Goal: Task Accomplishment & Management: Manage account settings

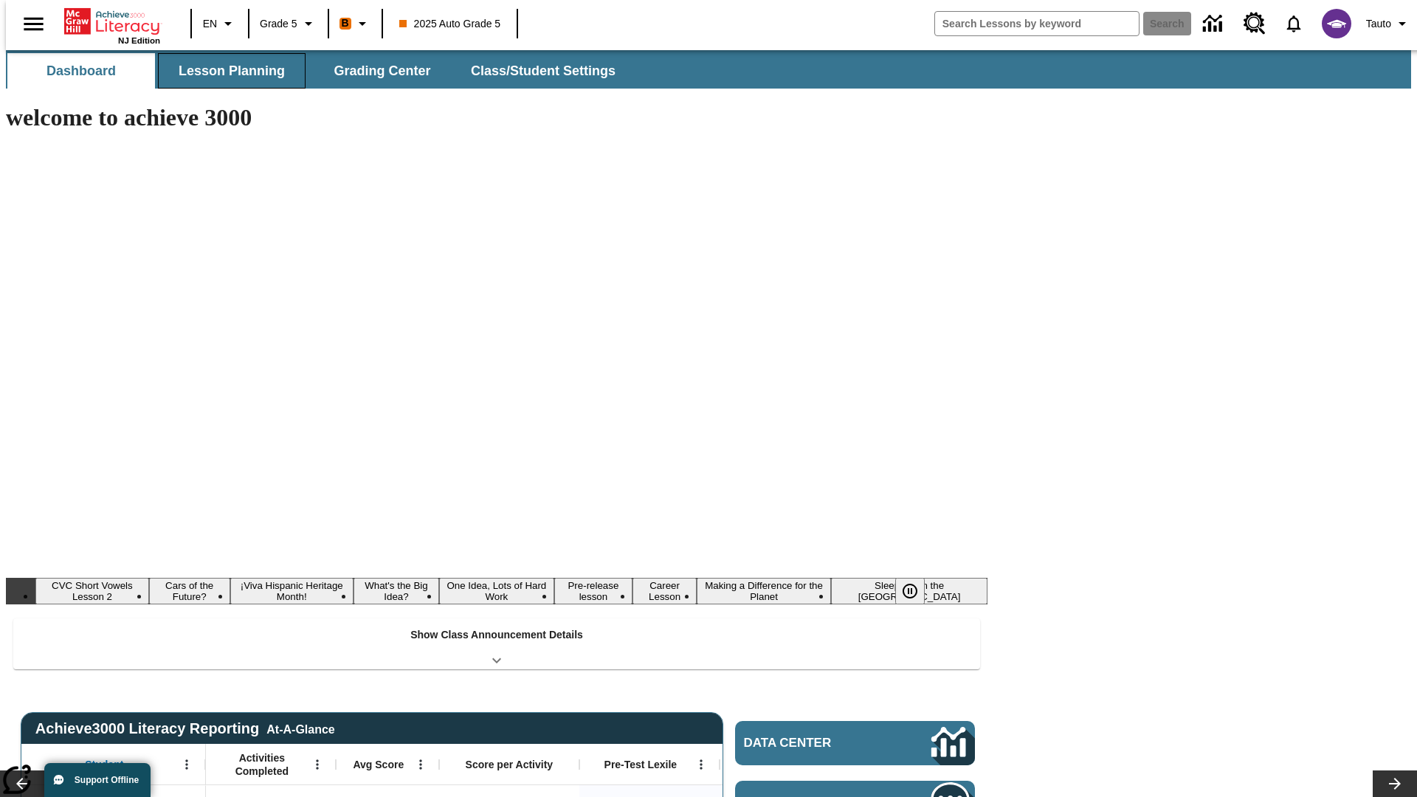
click at [226, 71] on button "Lesson Planning" at bounding box center [232, 70] width 148 height 35
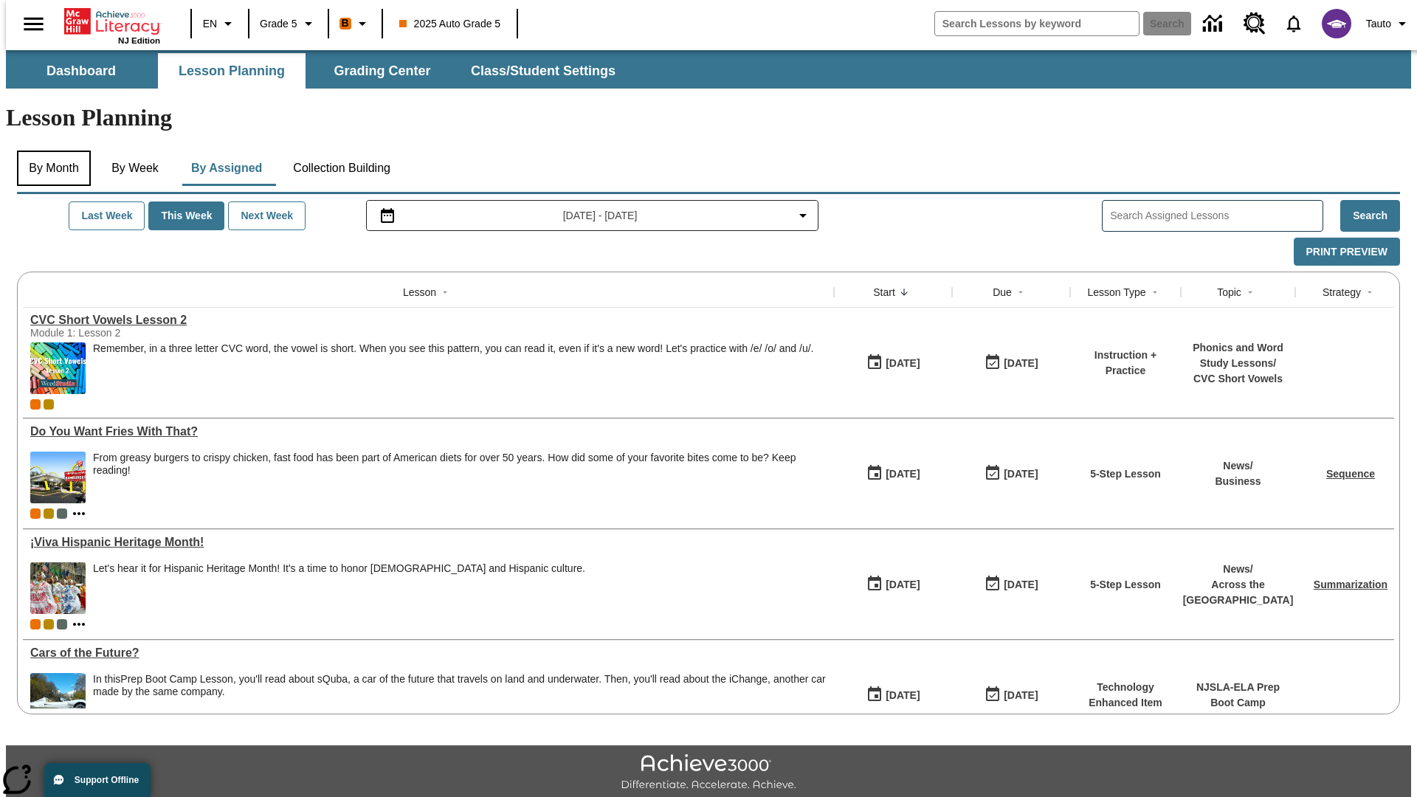
click at [49, 151] on button "By Month" at bounding box center [54, 168] width 74 height 35
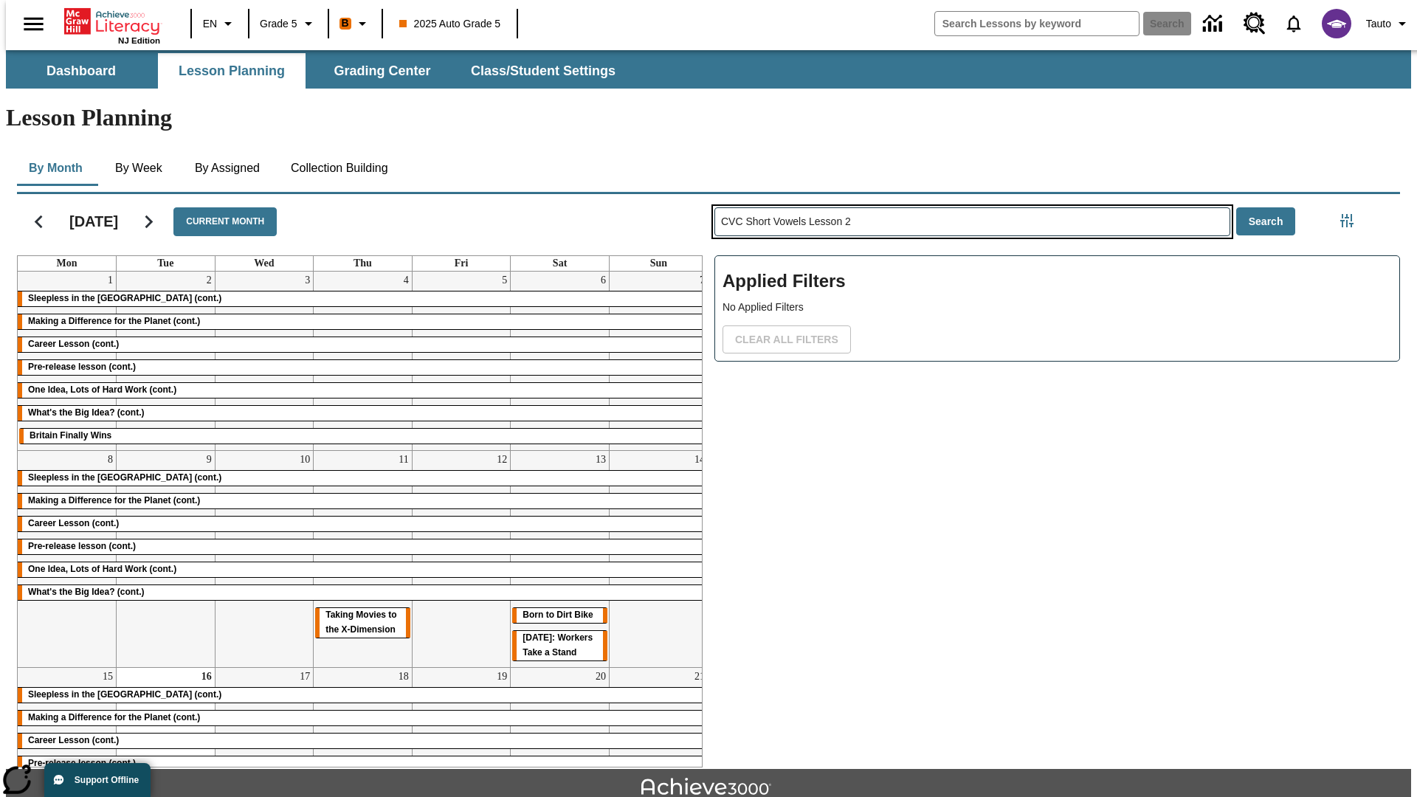
type input "CVC Short Vowels Lesson 2"
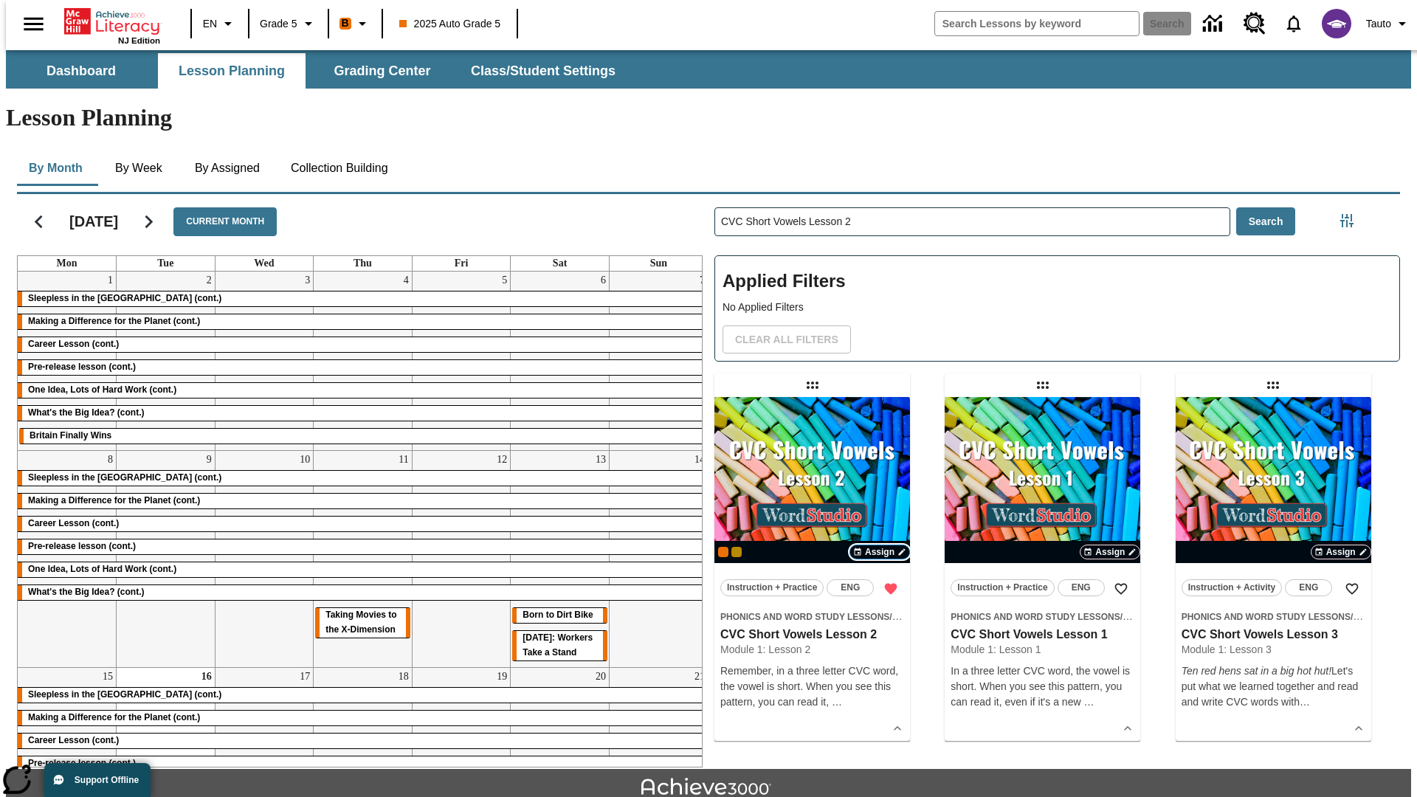
click at [880, 545] on span "Assign" at bounding box center [880, 551] width 30 height 13
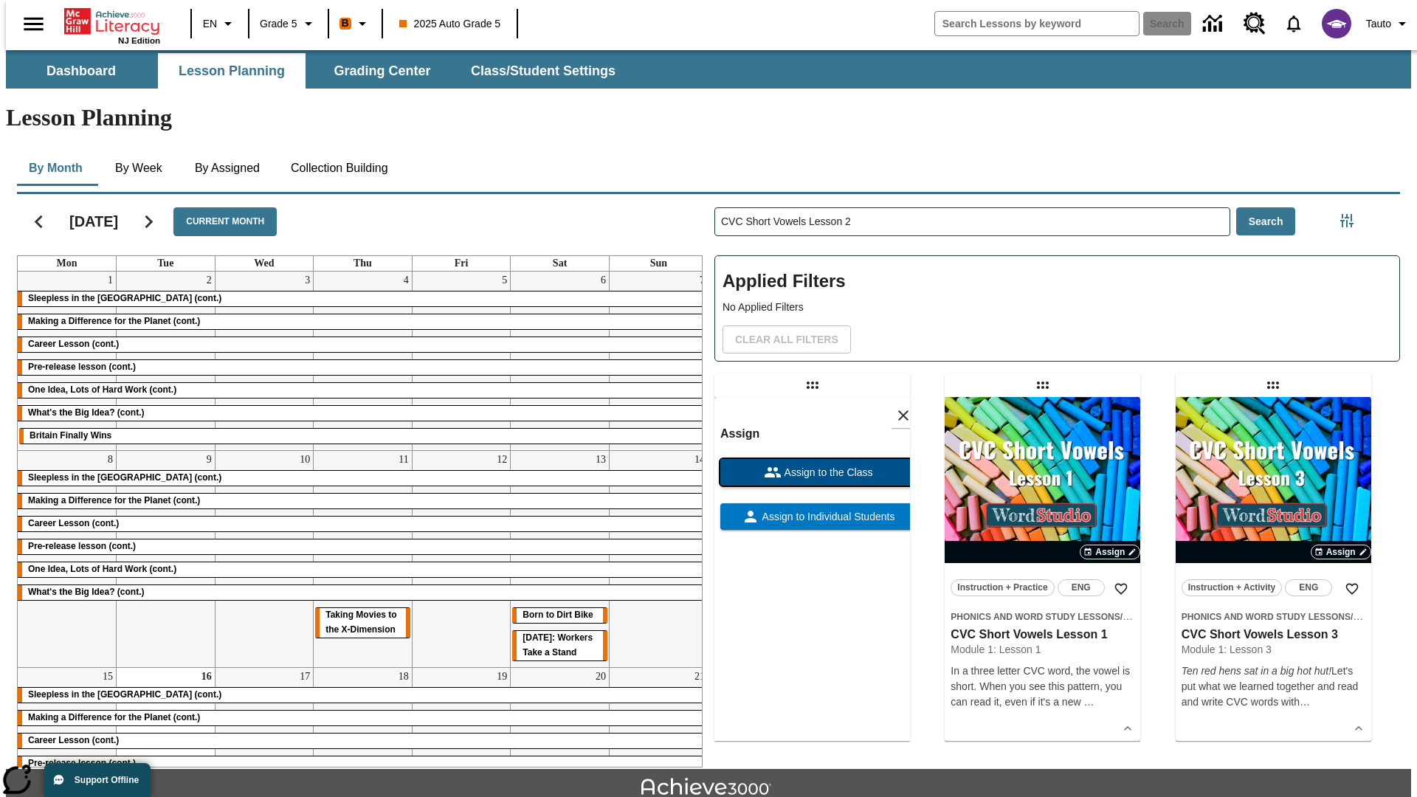
click at [812, 465] on span "Assign to the Class" at bounding box center [828, 473] width 92 height 16
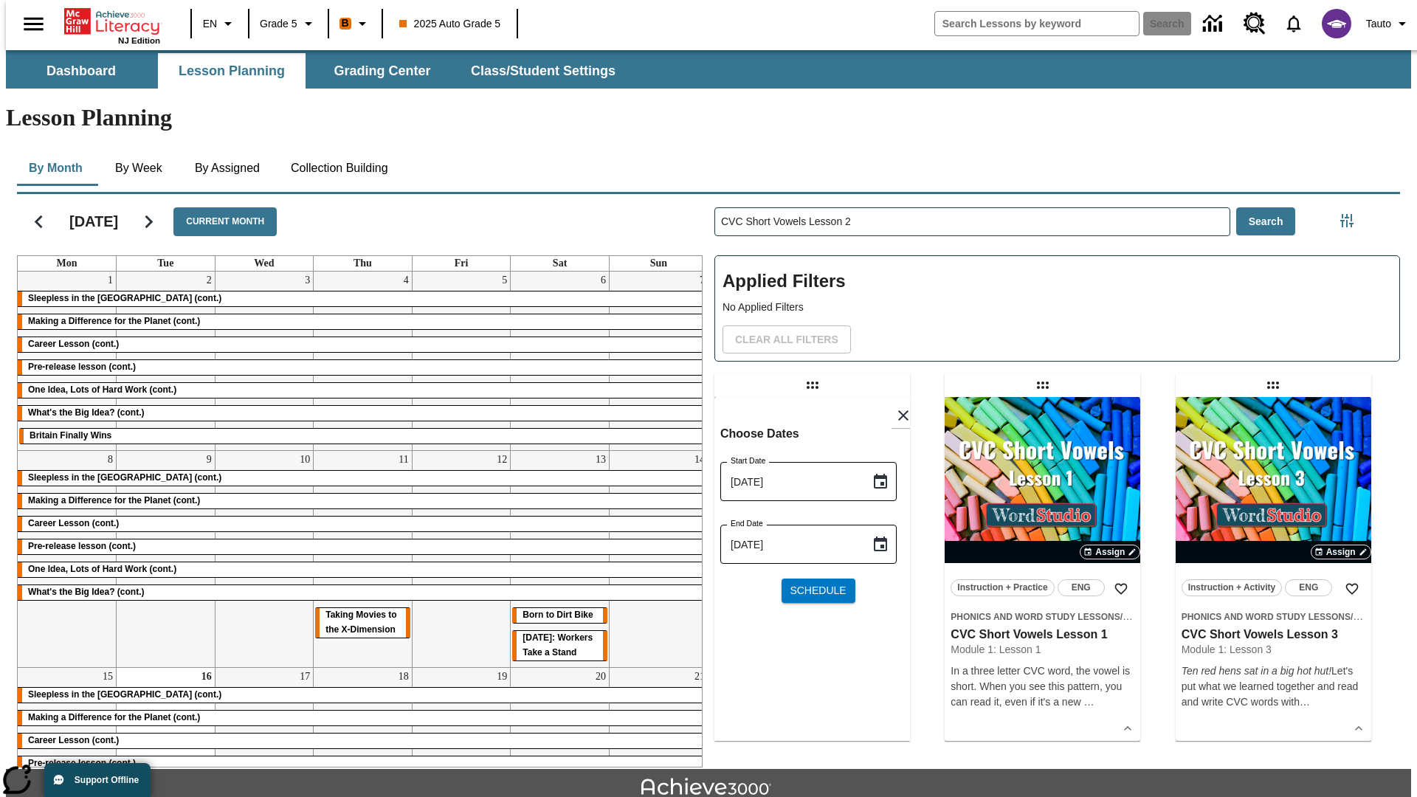
scroll to position [32, 0]
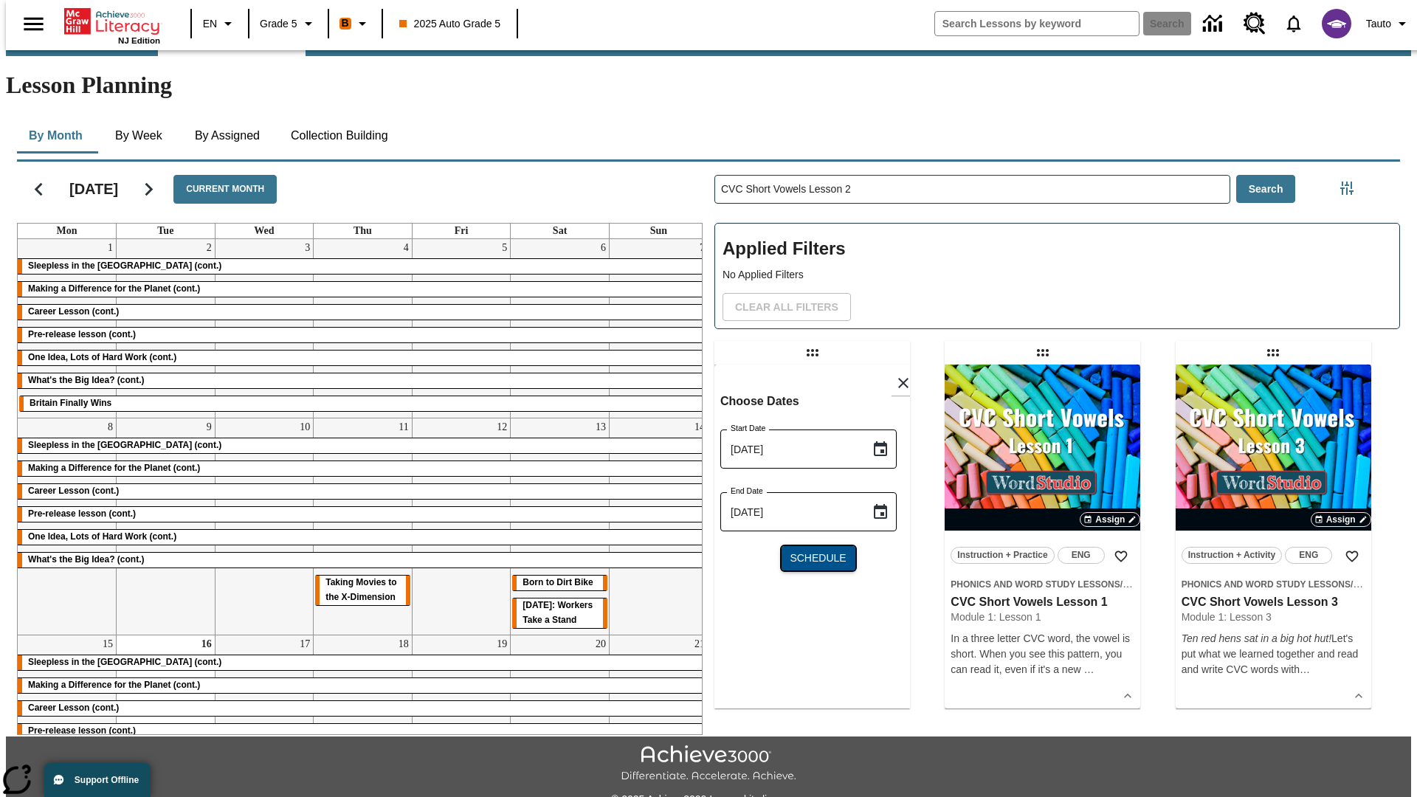
click at [812, 551] on span "Schedule" at bounding box center [818, 559] width 56 height 16
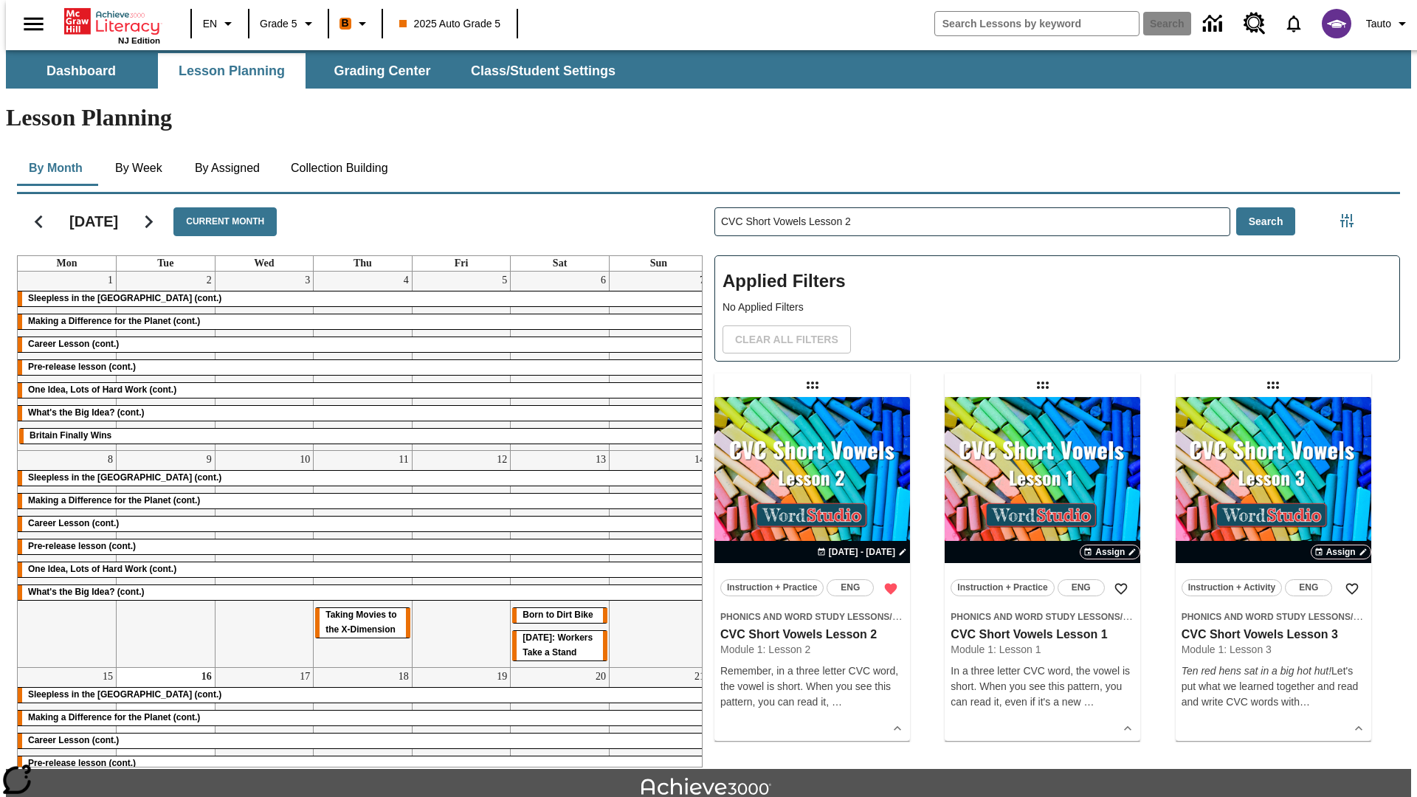
scroll to position [32, 0]
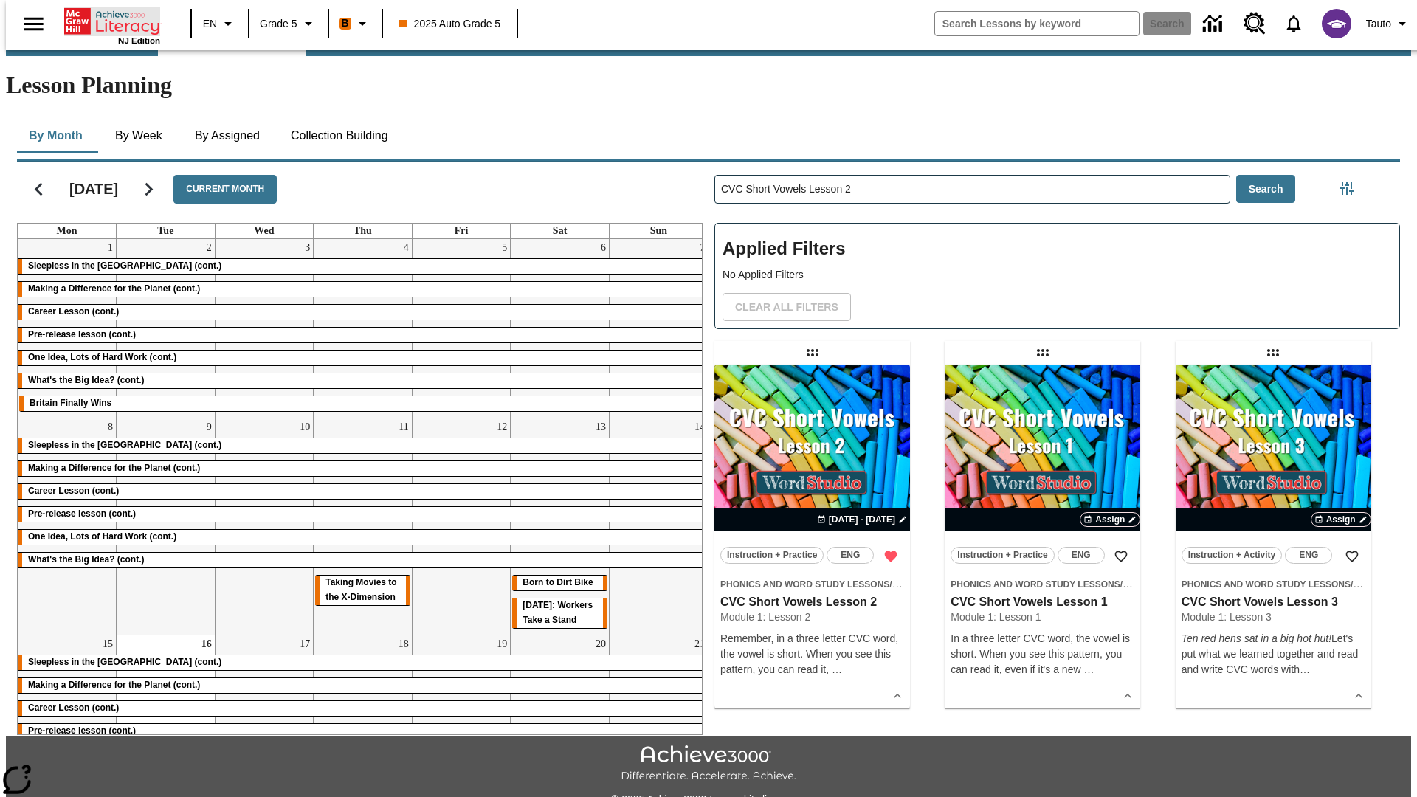
click at [106, 20] on icon "Home" at bounding box center [113, 22] width 98 height 30
